Goal: Task Accomplishment & Management: Use online tool/utility

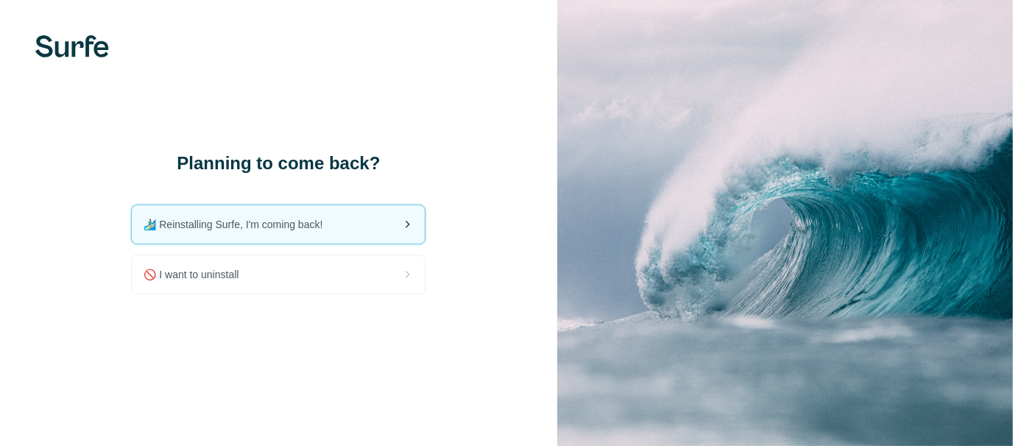
click at [323, 232] on span "🏄🏻‍♂️ Reinstalling Surfe, I'm coming back!" at bounding box center [238, 224] width 191 height 15
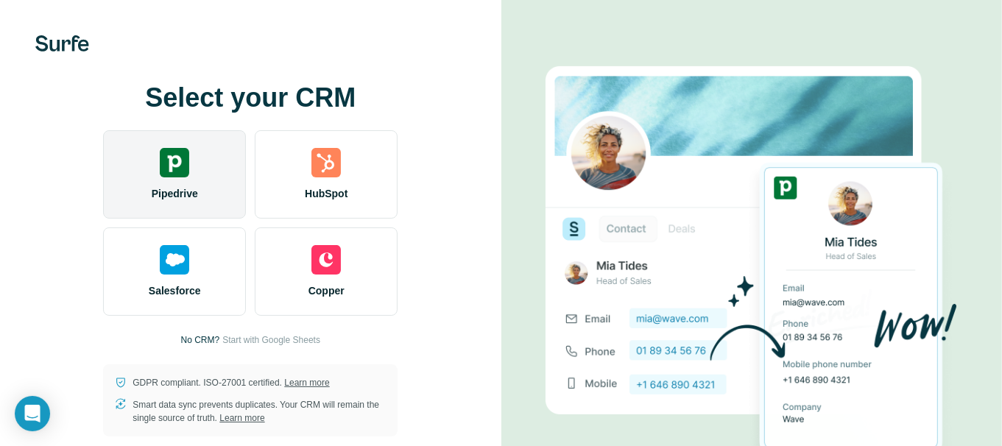
click at [185, 158] on div at bounding box center [174, 162] width 29 height 29
click at [181, 160] on img at bounding box center [174, 162] width 29 height 29
click at [186, 152] on img at bounding box center [174, 162] width 29 height 29
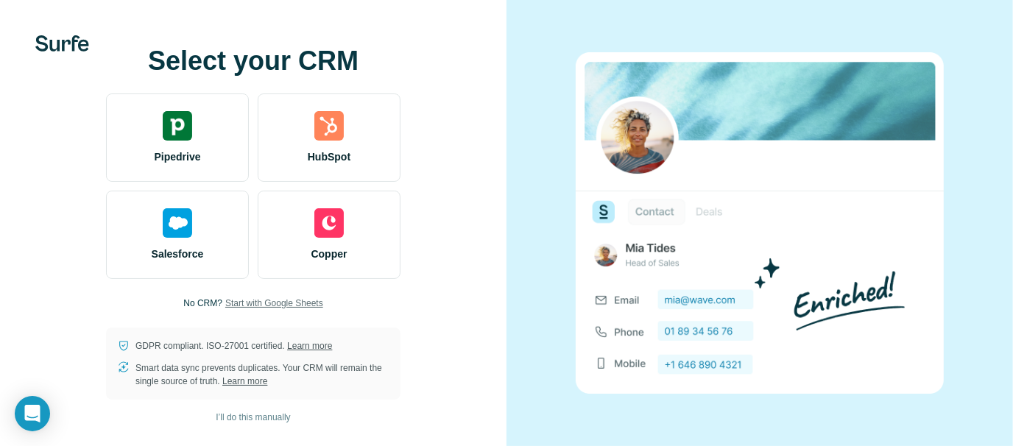
click at [242, 303] on span "Start with Google Sheets" at bounding box center [274, 303] width 98 height 13
